Goal: Transaction & Acquisition: Book appointment/travel/reservation

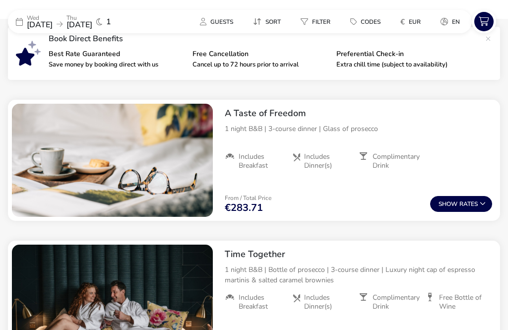
scroll to position [364, 0]
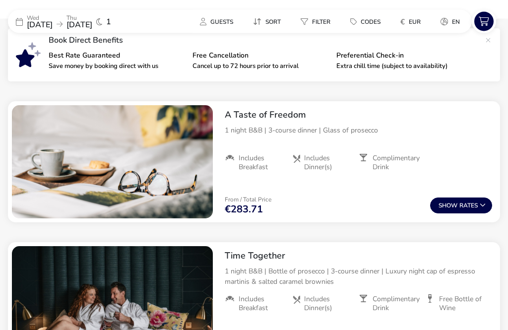
click at [489, 205] on button "Show Rates" at bounding box center [461, 206] width 62 height 16
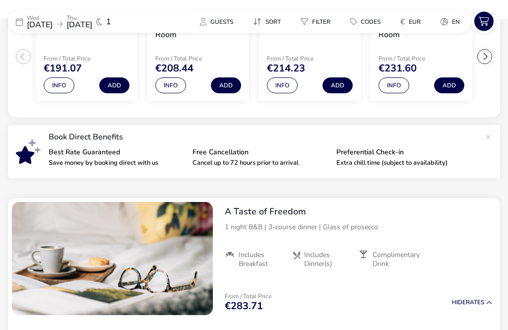
scroll to position [262, 0]
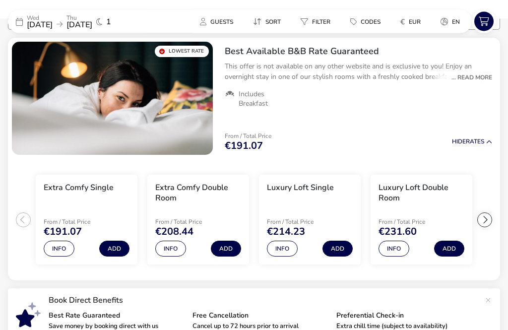
scroll to position [104, 0]
click at [19, 220] on ul "Extra Comfy Single From / Total Price €191.07 Info Add Extra Comfy Double Room …" at bounding box center [254, 220] width 492 height 122
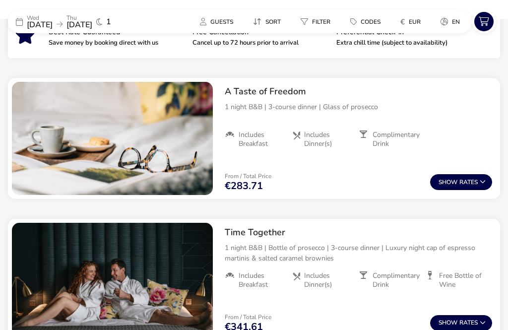
scroll to position [385, 0]
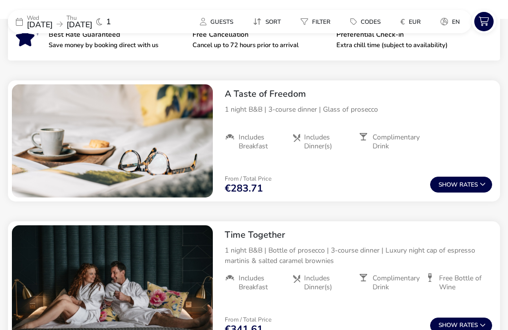
click at [490, 185] on button "Show Rates" at bounding box center [461, 185] width 62 height 16
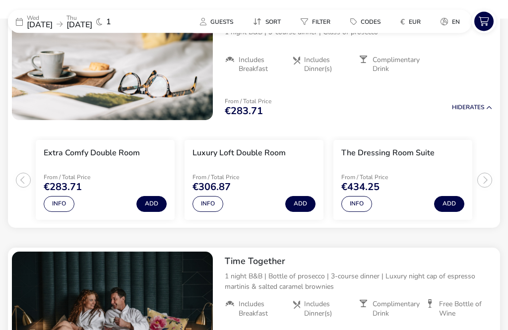
scroll to position [463, 0]
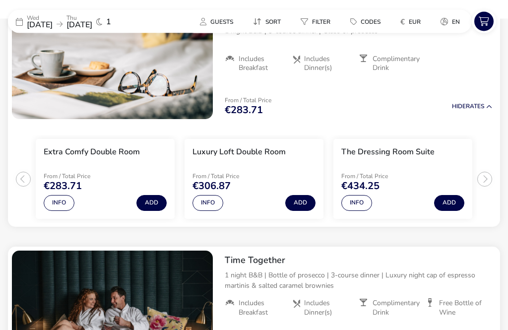
click at [64, 205] on button "Info" at bounding box center [59, 204] width 31 height 16
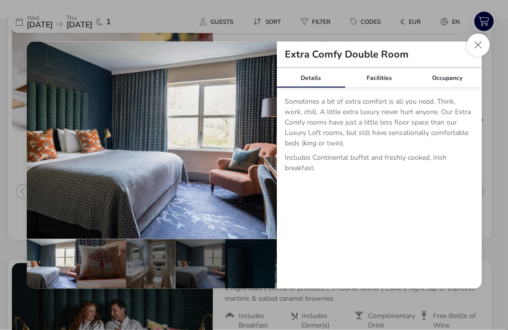
scroll to position [447, 0]
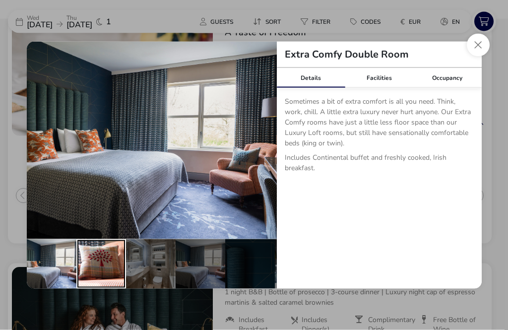
click at [101, 286] on div "details" at bounding box center [101, 264] width 50 height 50
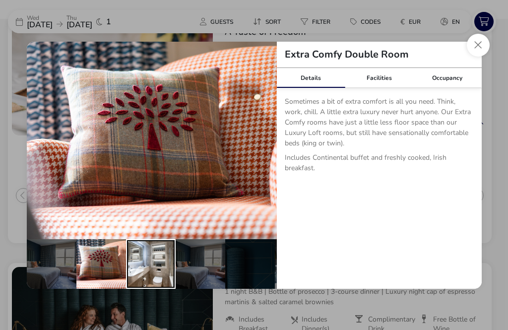
click at [152, 284] on div "details" at bounding box center [151, 264] width 50 height 50
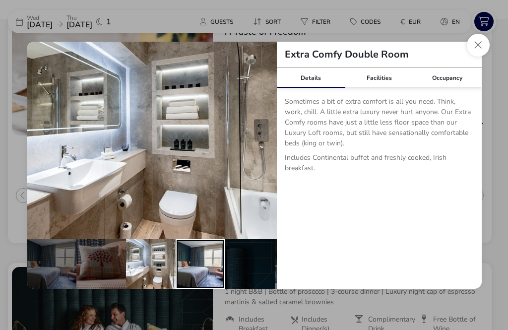
click at [203, 287] on div "details" at bounding box center [201, 264] width 50 height 50
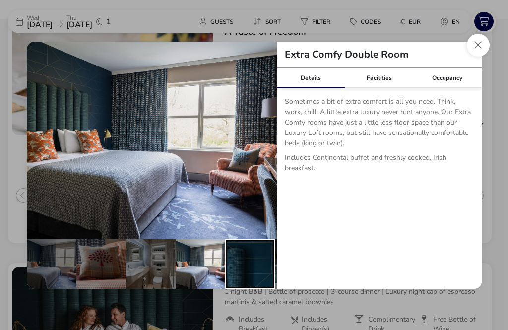
click at [246, 277] on div "details" at bounding box center [250, 264] width 50 height 50
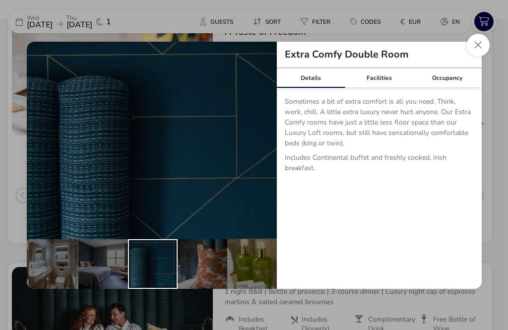
scroll to position [0, 97]
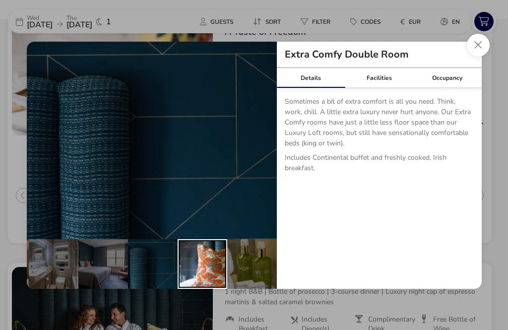
click at [215, 284] on div "details" at bounding box center [203, 264] width 50 height 50
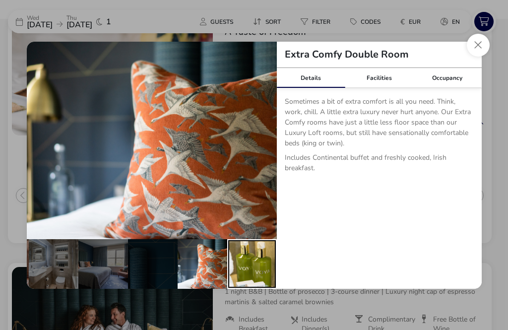
click at [261, 279] on div "details" at bounding box center [252, 264] width 50 height 50
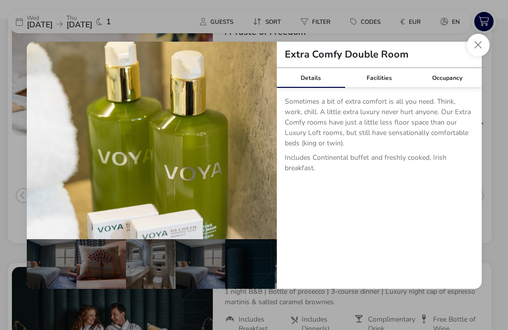
scroll to position [0, 0]
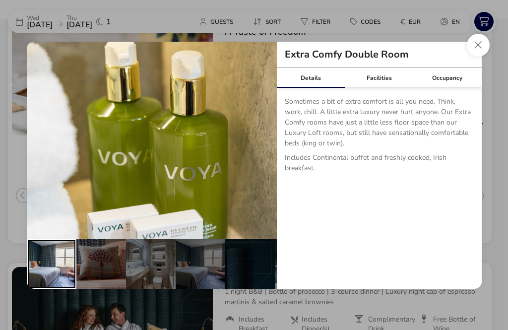
click at [58, 277] on div "details" at bounding box center [52, 264] width 50 height 50
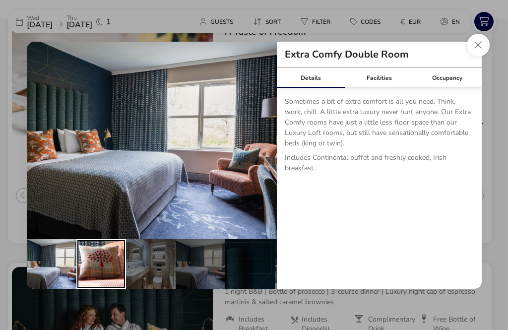
click at [109, 282] on div "details" at bounding box center [101, 264] width 50 height 50
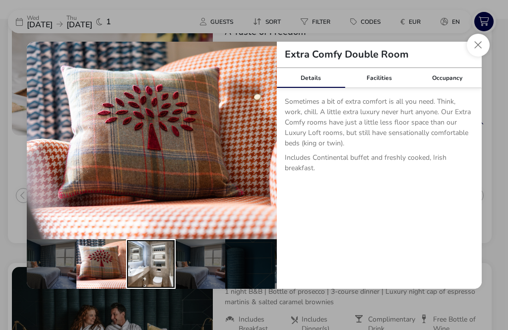
click at [152, 279] on div "details" at bounding box center [151, 264] width 50 height 50
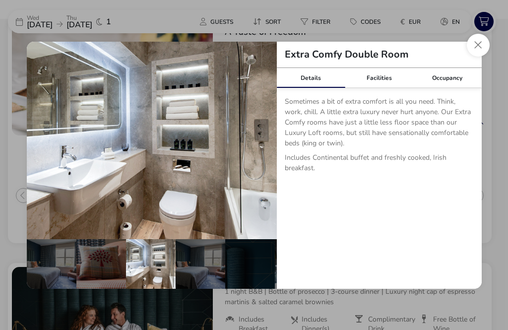
click at [482, 57] on button "Close dialog" at bounding box center [478, 45] width 23 height 23
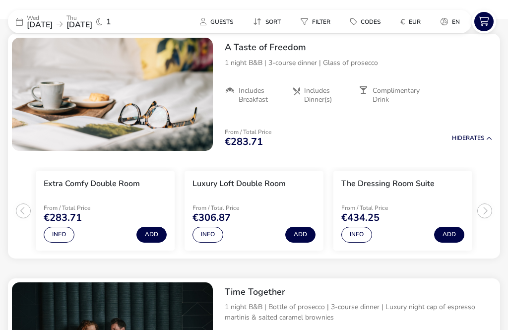
scroll to position [431, 0]
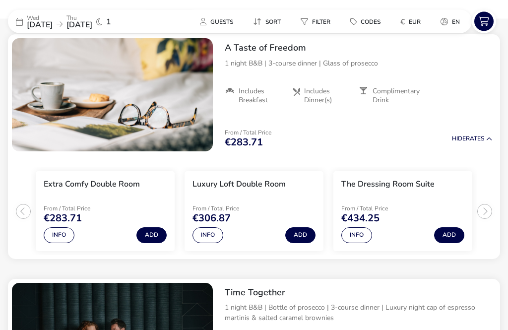
click at [300, 235] on button "Add" at bounding box center [300, 236] width 30 height 16
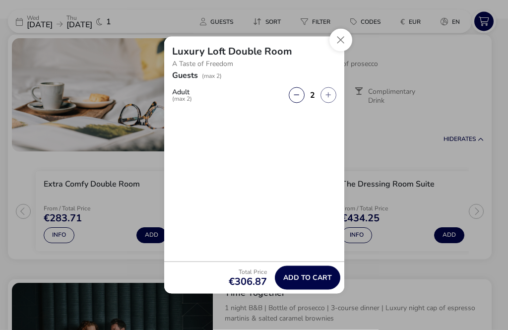
scroll to position [431, 0]
click at [342, 52] on button "Close" at bounding box center [341, 40] width 23 height 23
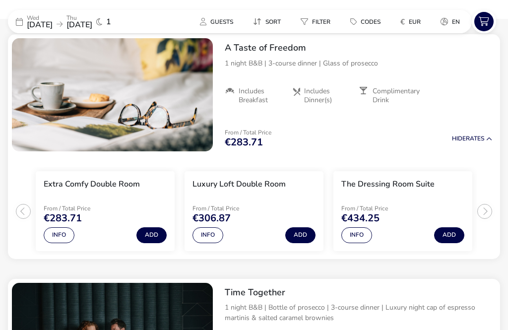
click at [209, 240] on button "Info" at bounding box center [208, 235] width 31 height 16
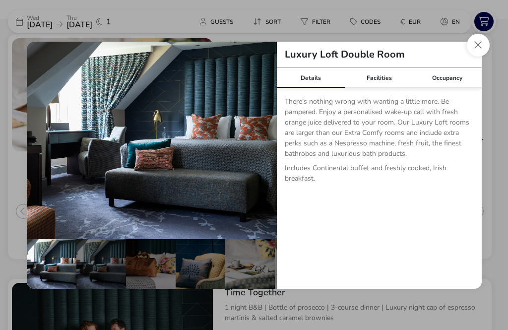
click at [477, 57] on button "Close dialog" at bounding box center [478, 45] width 23 height 23
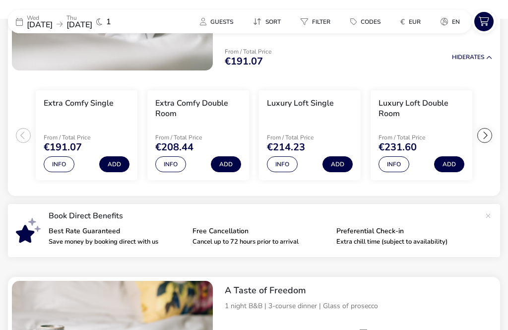
scroll to position [188, 0]
